Goal: Information Seeking & Learning: Learn about a topic

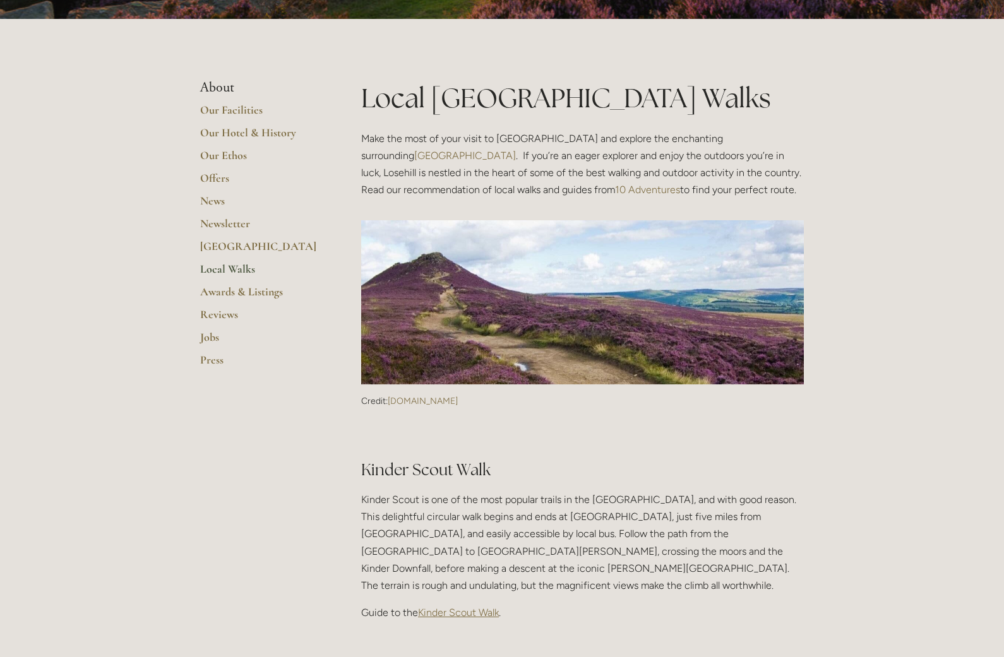
scroll to position [39, 0]
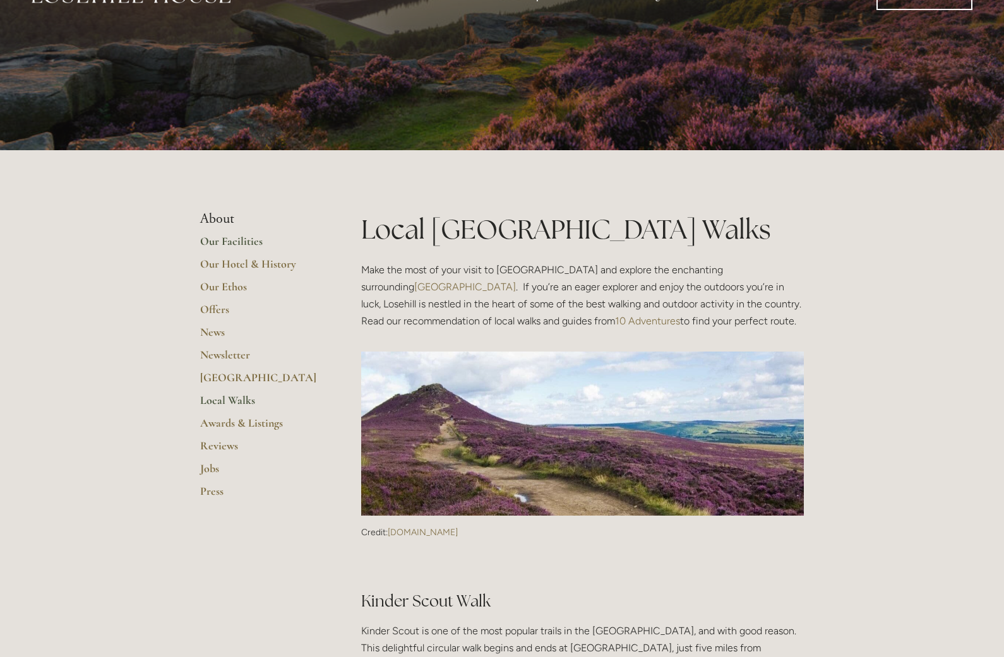
click at [229, 241] on link "Our Facilities" at bounding box center [260, 245] width 121 height 23
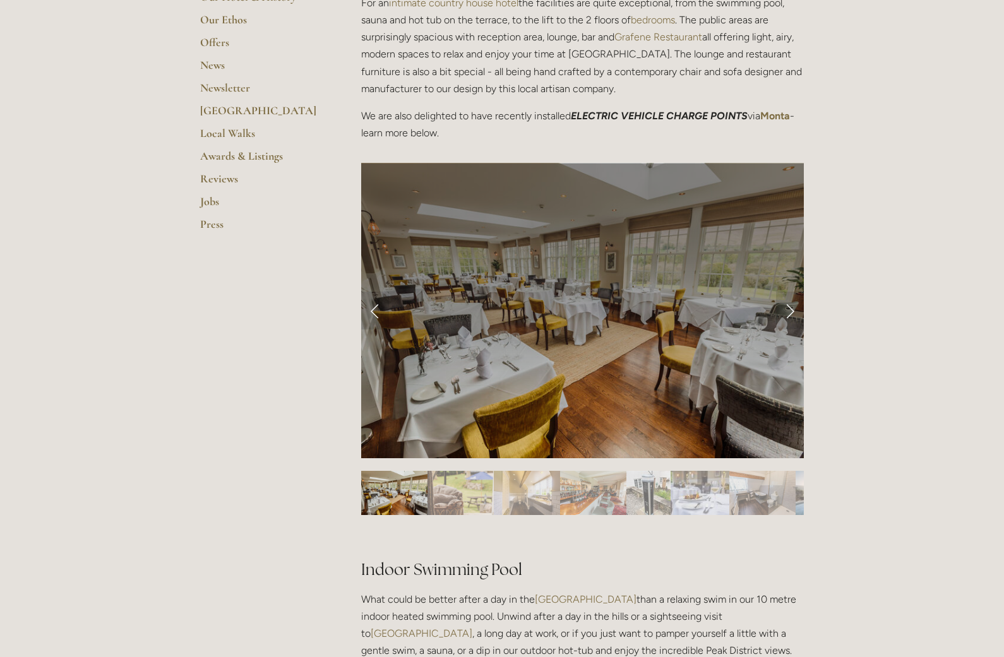
scroll to position [442, 0]
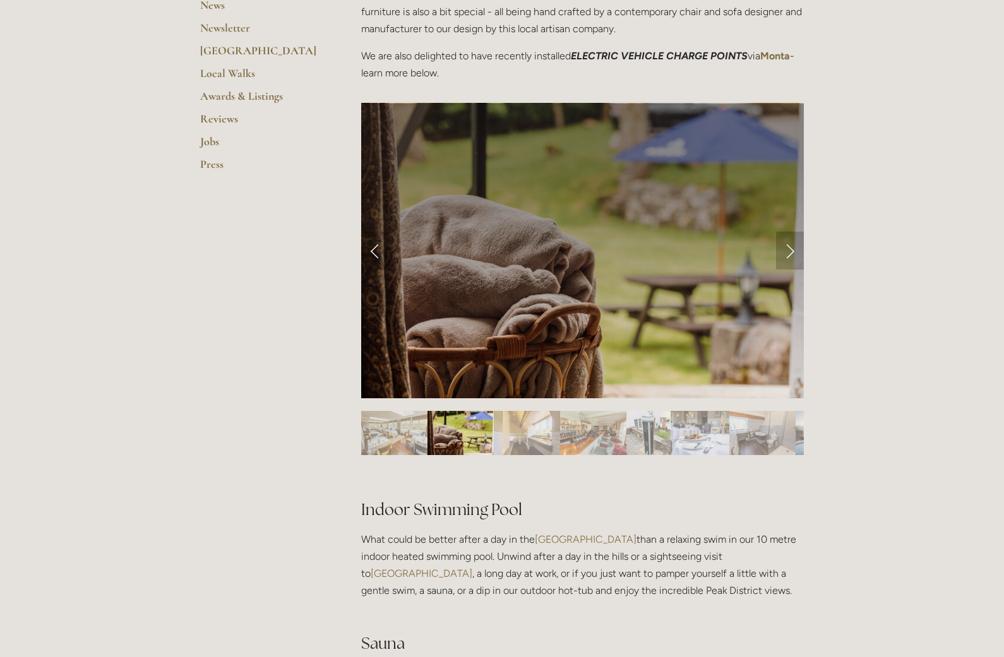
click at [792, 248] on link "Next Slide" at bounding box center [790, 251] width 28 height 38
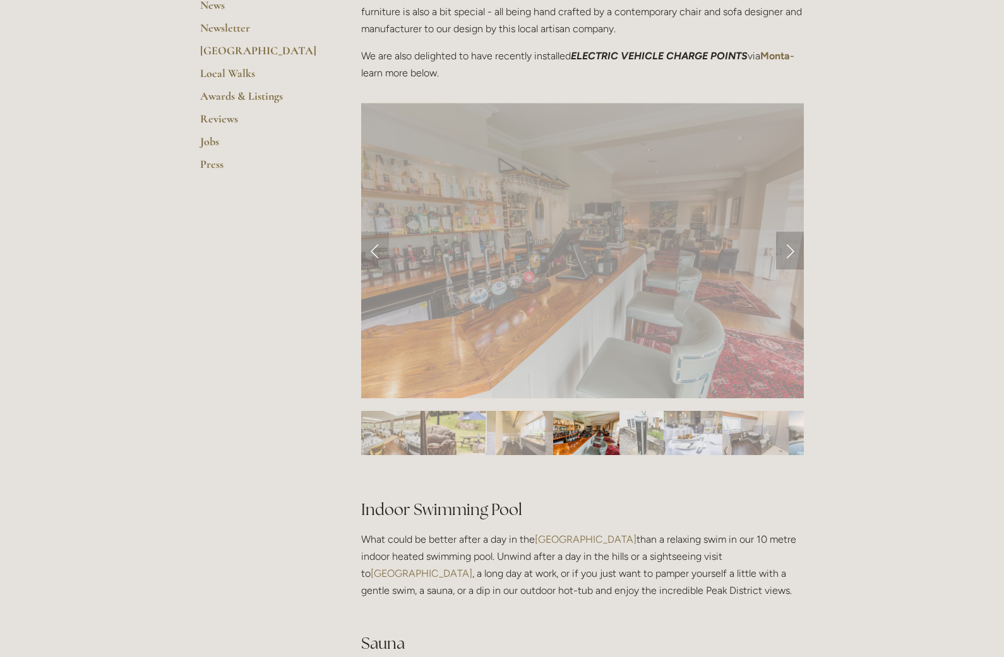
click at [792, 248] on link "Next Slide" at bounding box center [790, 251] width 28 height 38
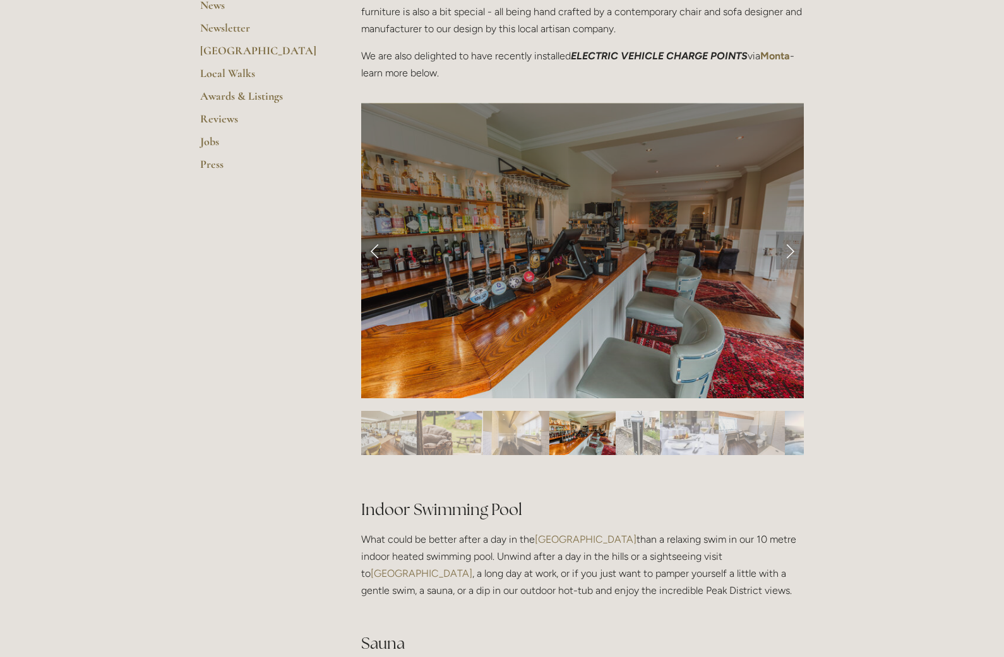
click at [792, 248] on link "Next Slide" at bounding box center [790, 251] width 28 height 38
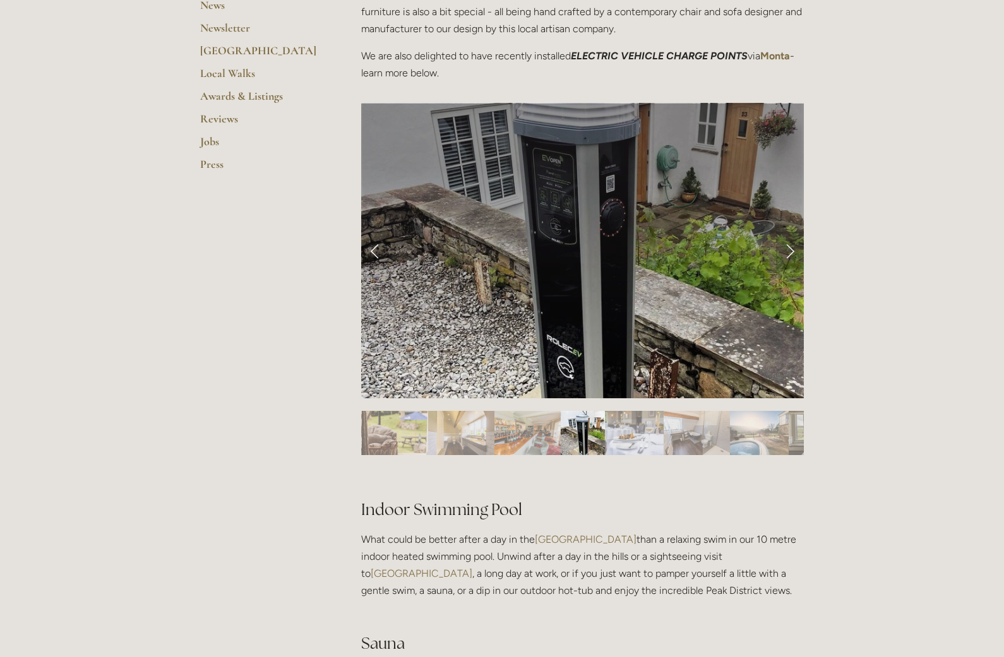
click at [792, 248] on link "Next Slide" at bounding box center [790, 251] width 28 height 38
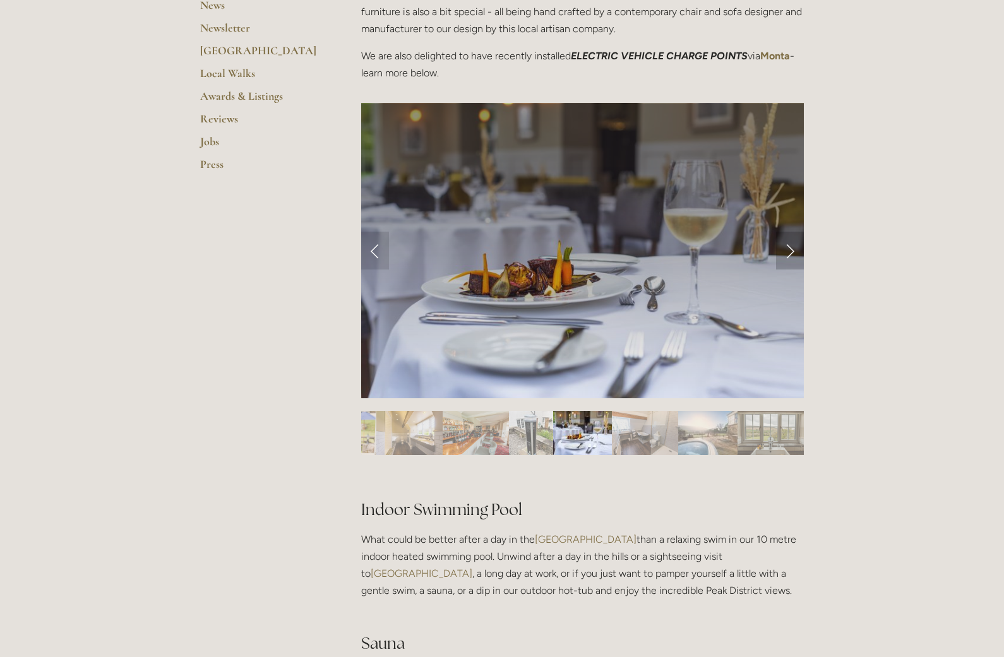
click at [792, 251] on link "Next Slide" at bounding box center [790, 251] width 28 height 38
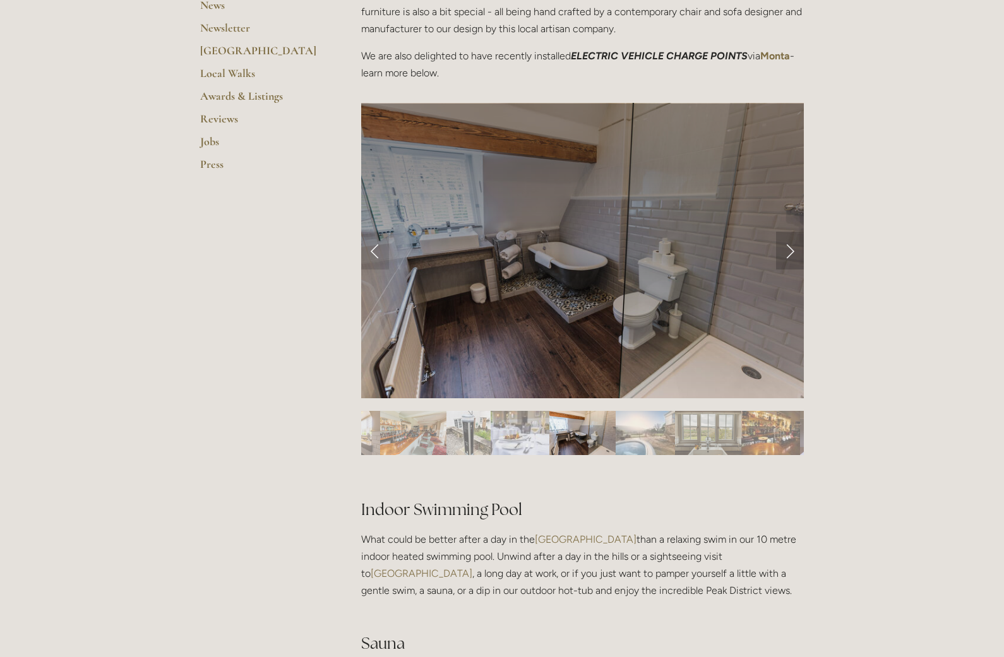
click at [792, 251] on link "Next Slide" at bounding box center [790, 251] width 28 height 38
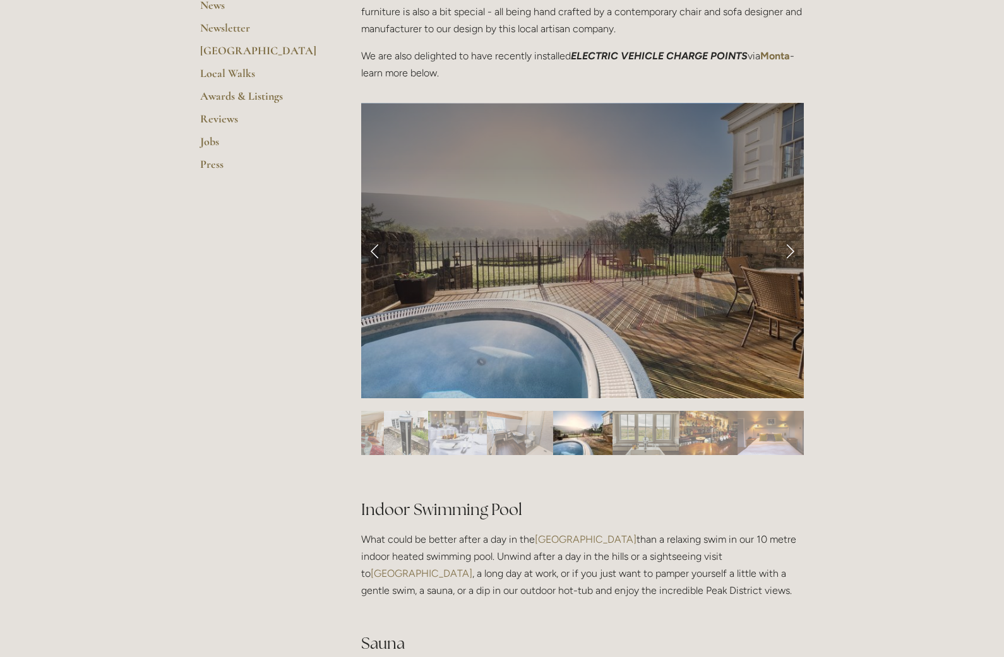
click at [792, 251] on link "Next Slide" at bounding box center [790, 251] width 28 height 38
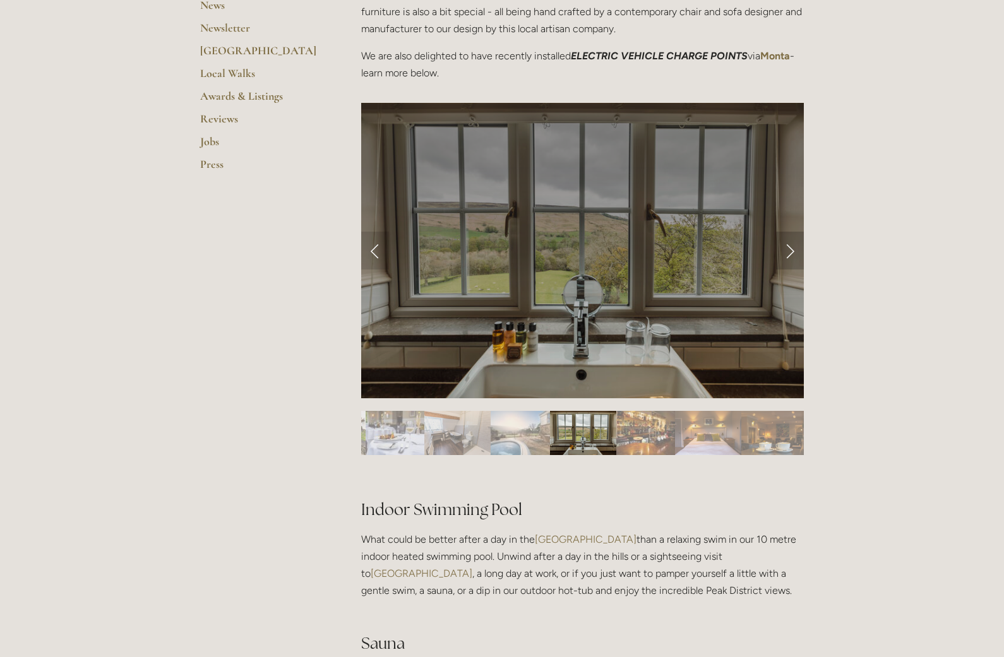
click at [792, 251] on link "Next Slide" at bounding box center [790, 251] width 28 height 38
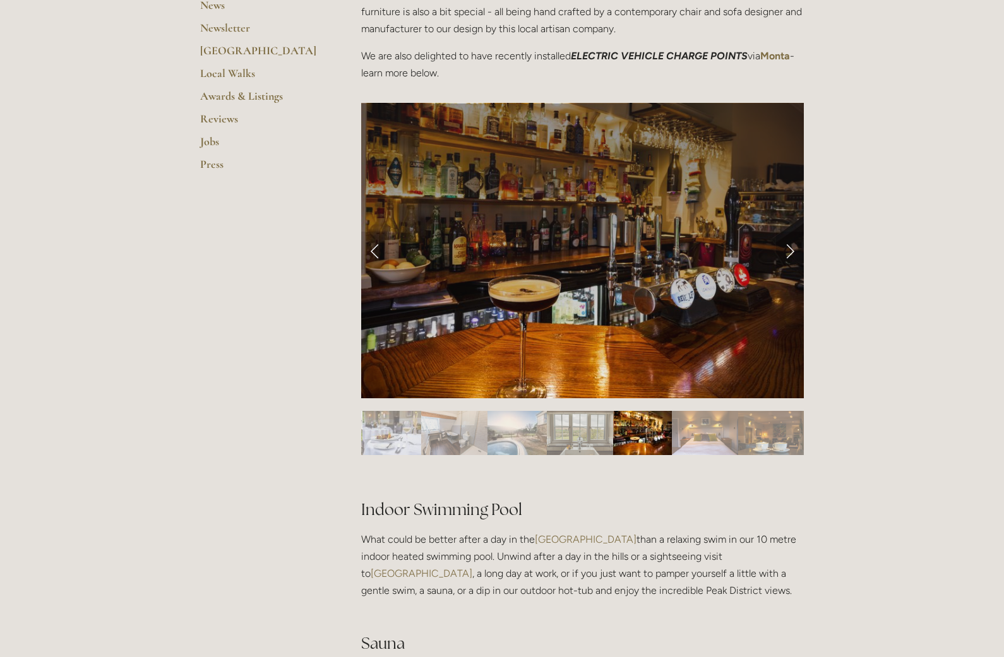
click at [792, 251] on link "Next Slide" at bounding box center [790, 251] width 28 height 38
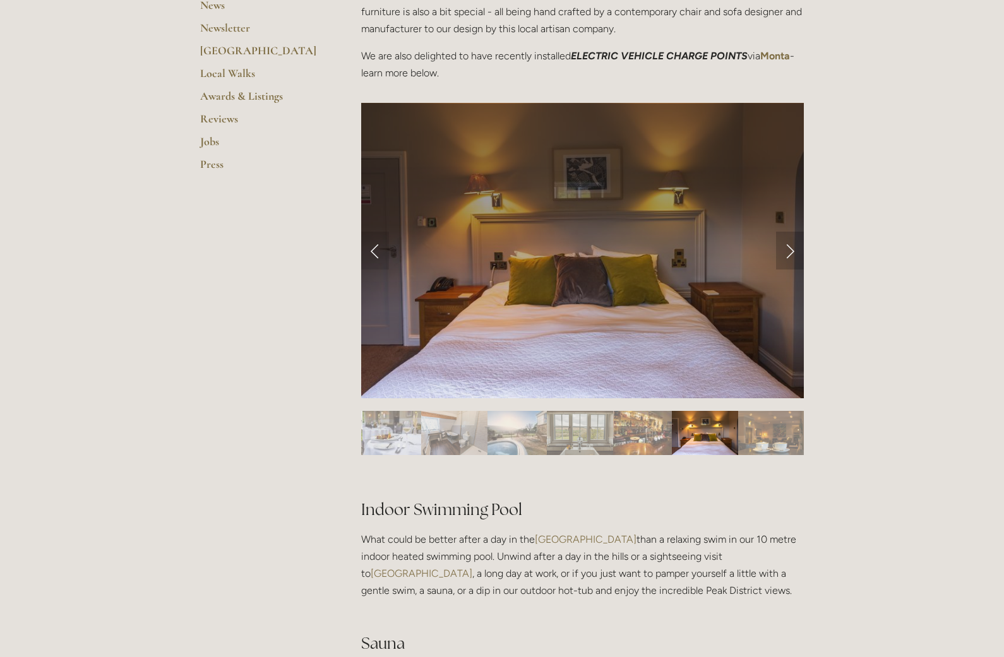
click at [792, 251] on link "Next Slide" at bounding box center [790, 251] width 28 height 38
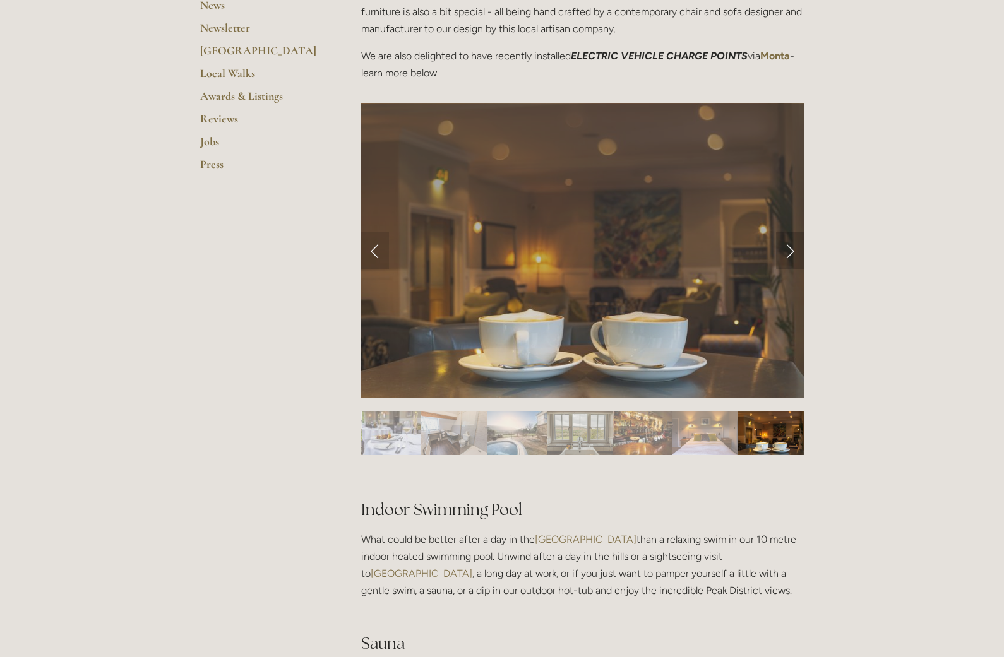
click at [792, 251] on link "Next Slide" at bounding box center [790, 251] width 28 height 38
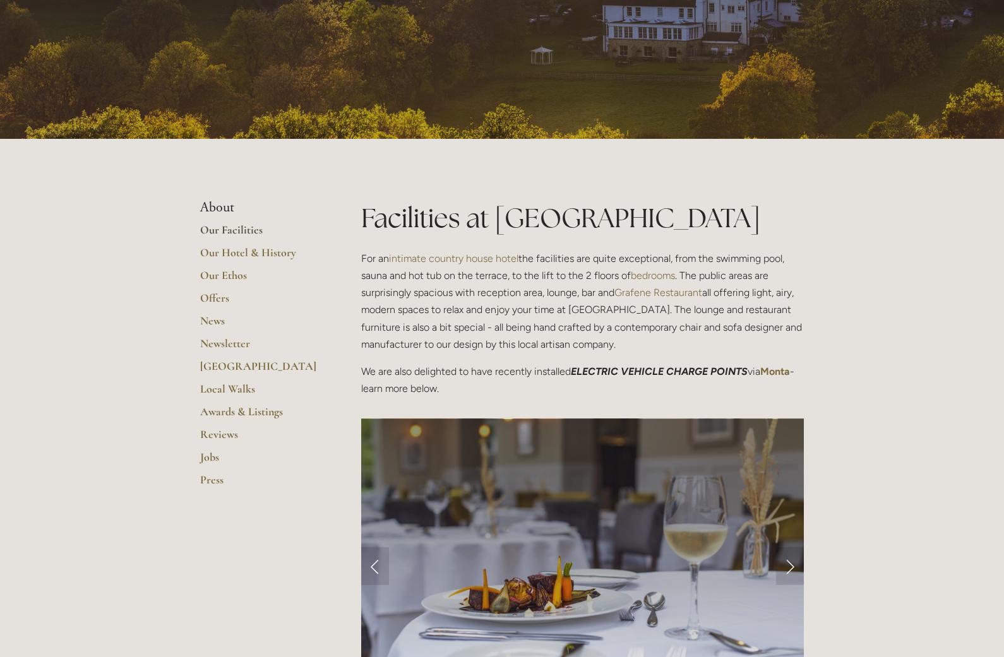
scroll to position [0, 0]
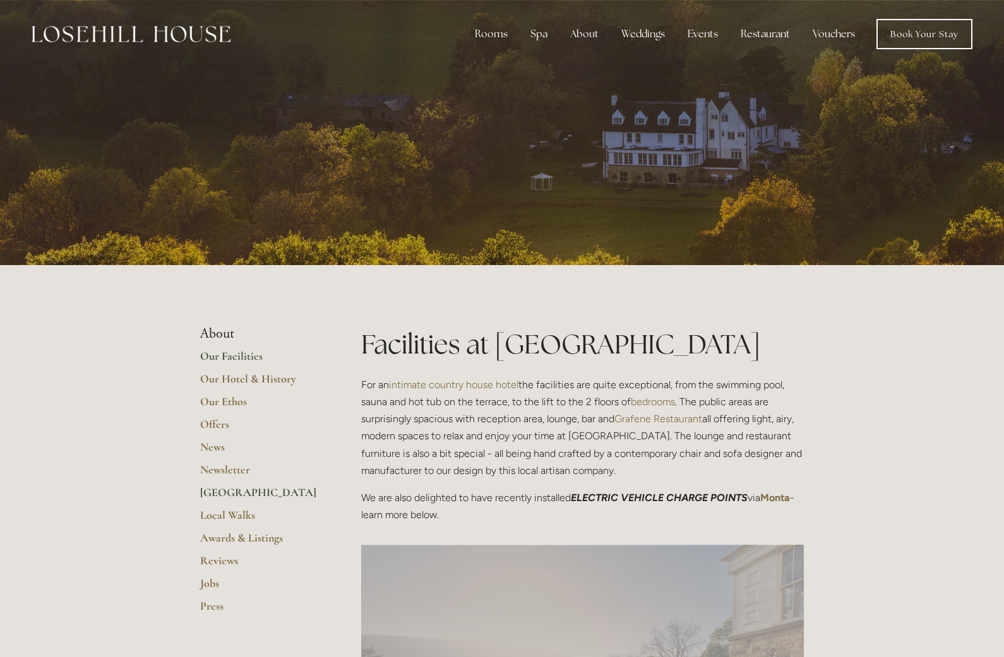
click at [230, 492] on link "[GEOGRAPHIC_DATA]" at bounding box center [260, 497] width 121 height 23
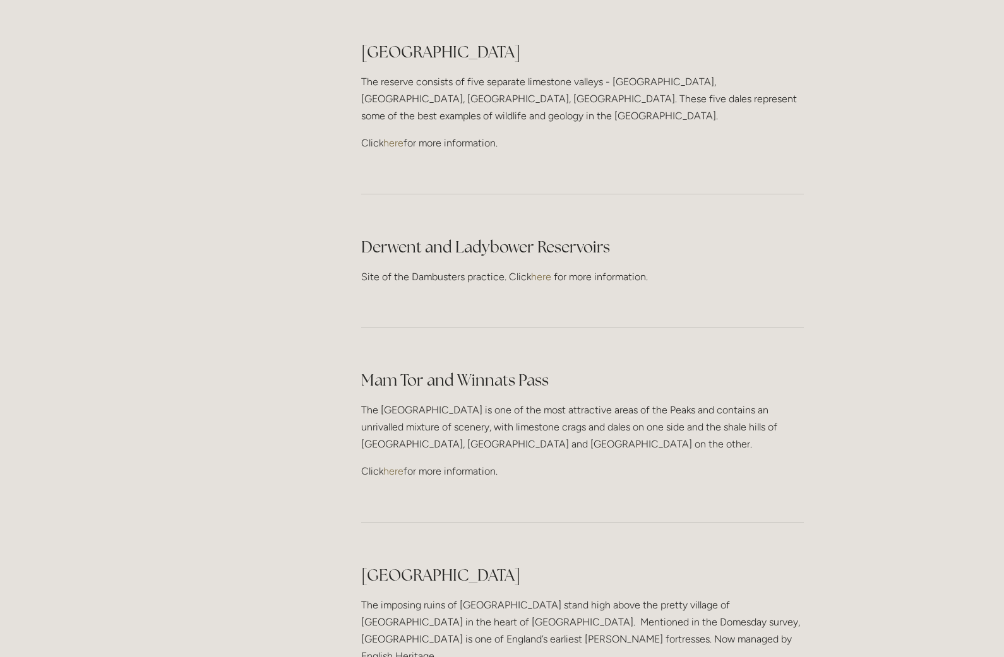
scroll to position [2652, 0]
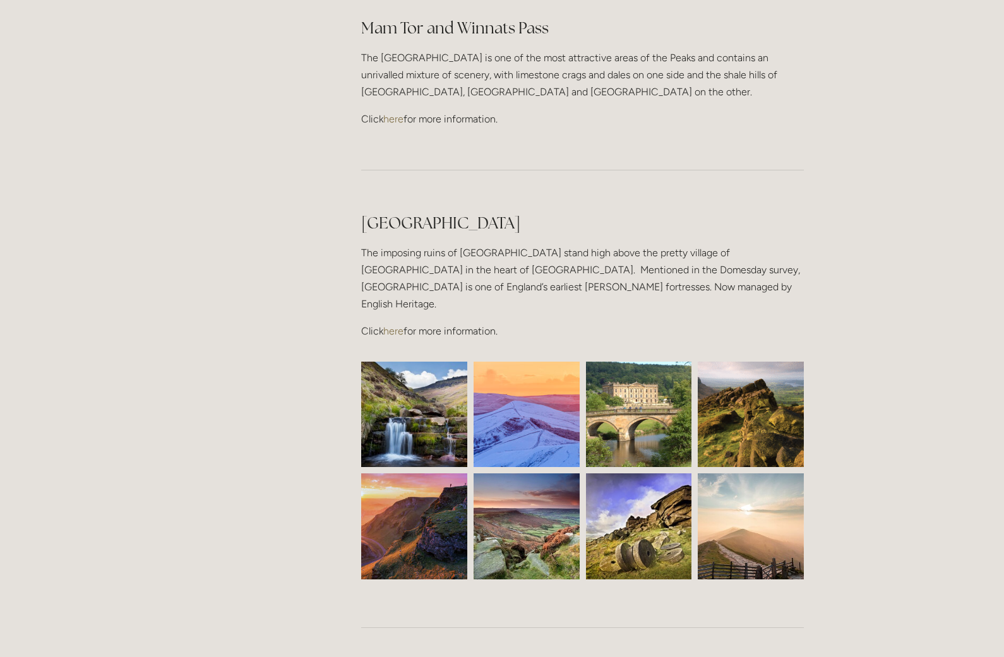
click at [423, 362] on img at bounding box center [414, 415] width 159 height 106
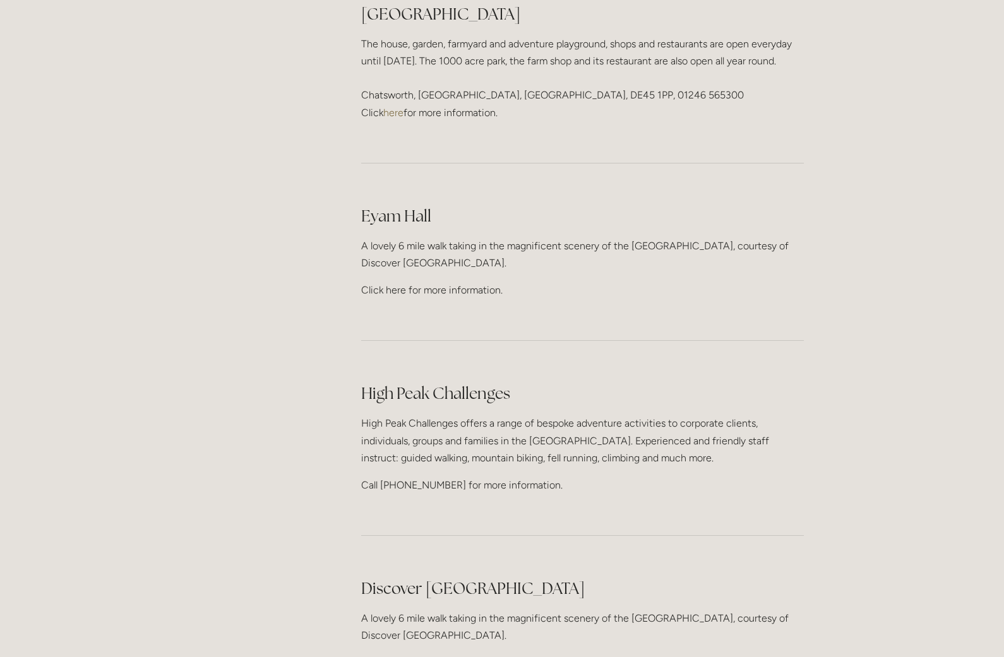
scroll to position [1768, 0]
